Goal: Task Accomplishment & Management: Manage account settings

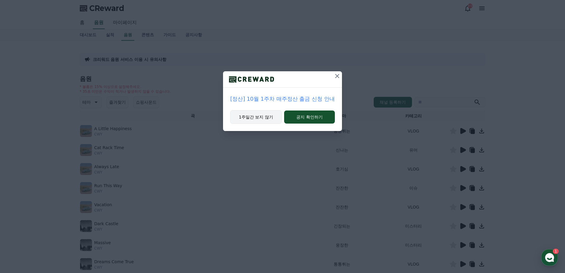
click at [261, 114] on button "1주일간 보지 않기" at bounding box center [256, 117] width 52 height 14
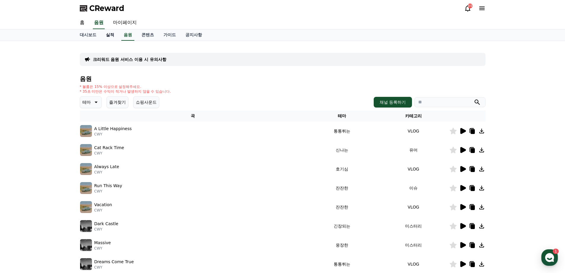
click at [108, 34] on link "실적" at bounding box center [110, 34] width 18 height 11
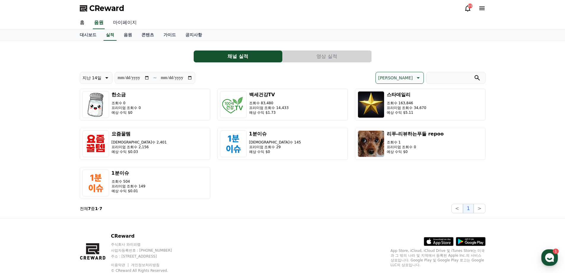
click at [124, 20] on link "마이페이지" at bounding box center [124, 23] width 33 height 12
select select "**********"
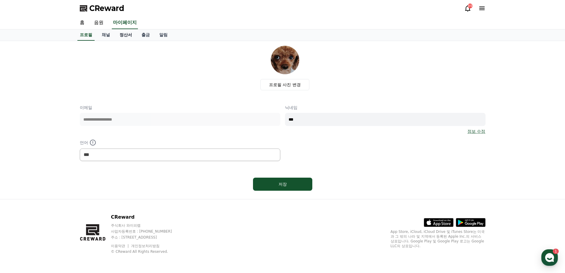
click at [128, 38] on link "정산서" at bounding box center [126, 34] width 22 height 11
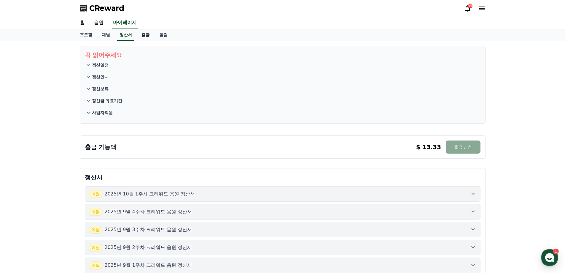
click at [146, 36] on link "출금" at bounding box center [146, 34] width 18 height 11
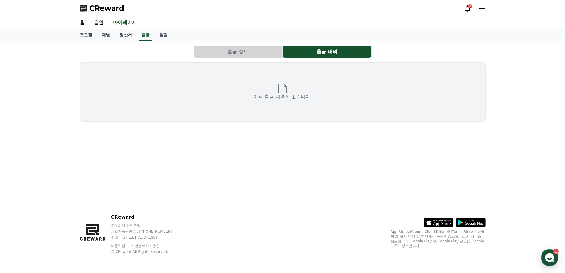
click at [244, 56] on button "출금 정보" at bounding box center [238, 52] width 89 height 12
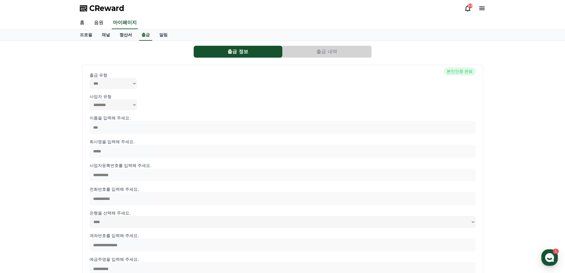
click at [126, 36] on link "정산서" at bounding box center [126, 34] width 22 height 11
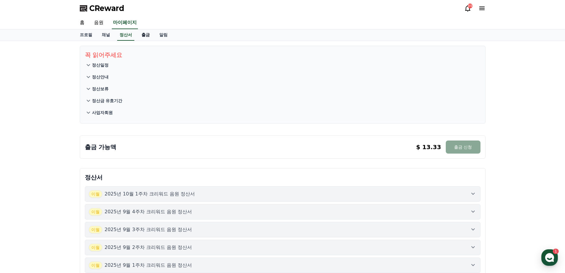
click at [144, 34] on link "출금" at bounding box center [146, 34] width 18 height 11
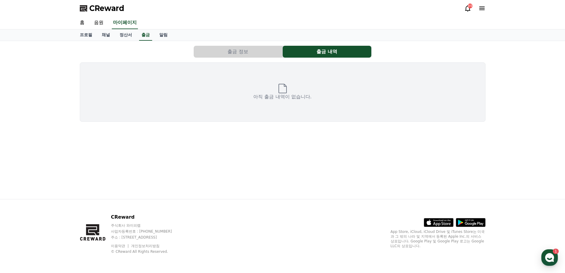
click at [259, 53] on button "출금 정보" at bounding box center [238, 52] width 89 height 12
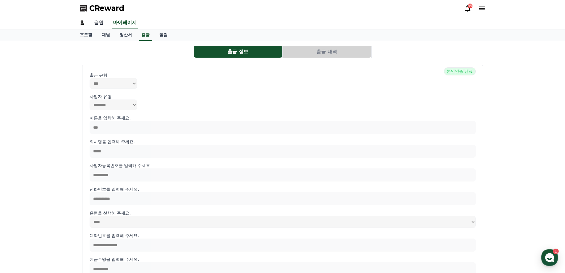
click at [100, 21] on link "음원" at bounding box center [98, 23] width 19 height 12
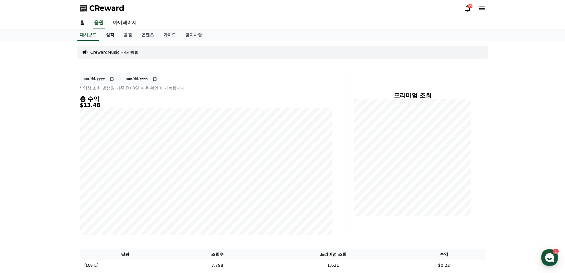
click at [106, 34] on link "실적" at bounding box center [110, 34] width 18 height 11
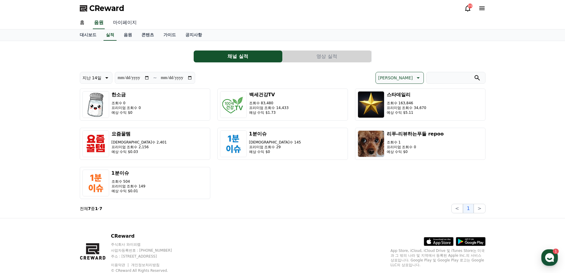
click at [128, 22] on link "마이페이지" at bounding box center [124, 23] width 33 height 12
select select "**********"
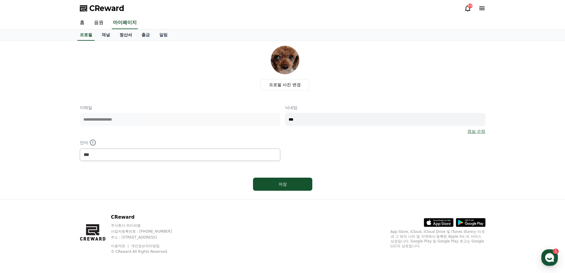
click at [127, 37] on link "정산서" at bounding box center [126, 34] width 22 height 11
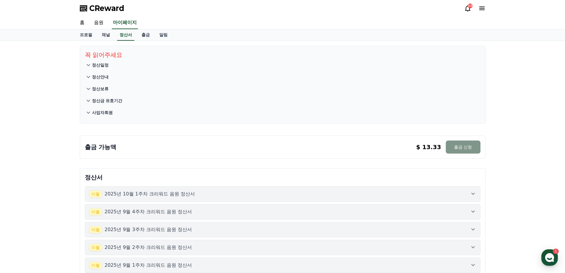
click at [465, 149] on button "출금 신청" at bounding box center [463, 146] width 34 height 13
